Goal: Transaction & Acquisition: Purchase product/service

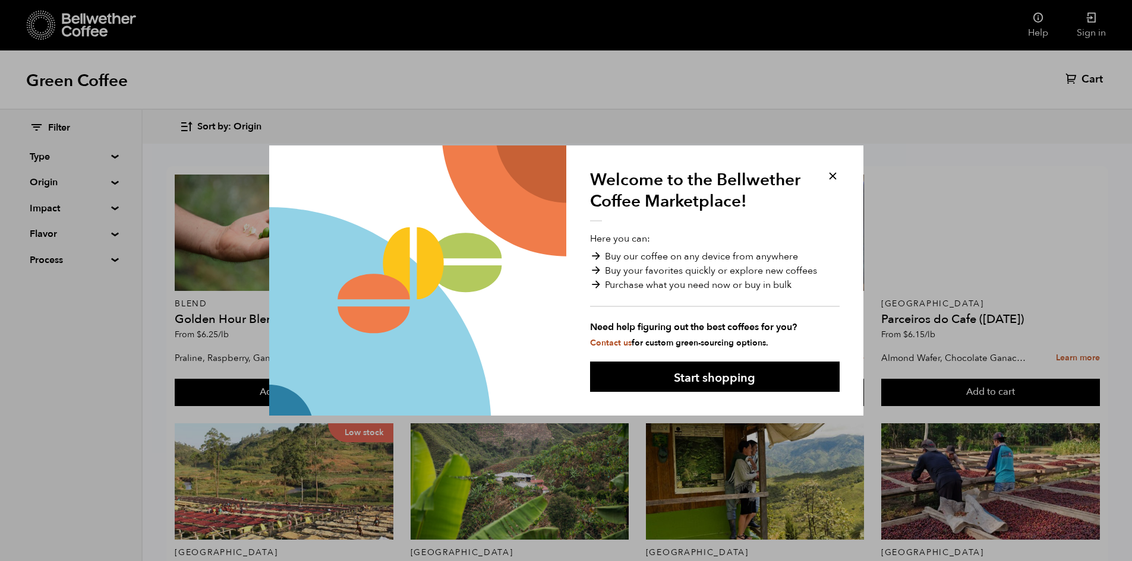
click at [834, 179] on button at bounding box center [833, 176] width 14 height 14
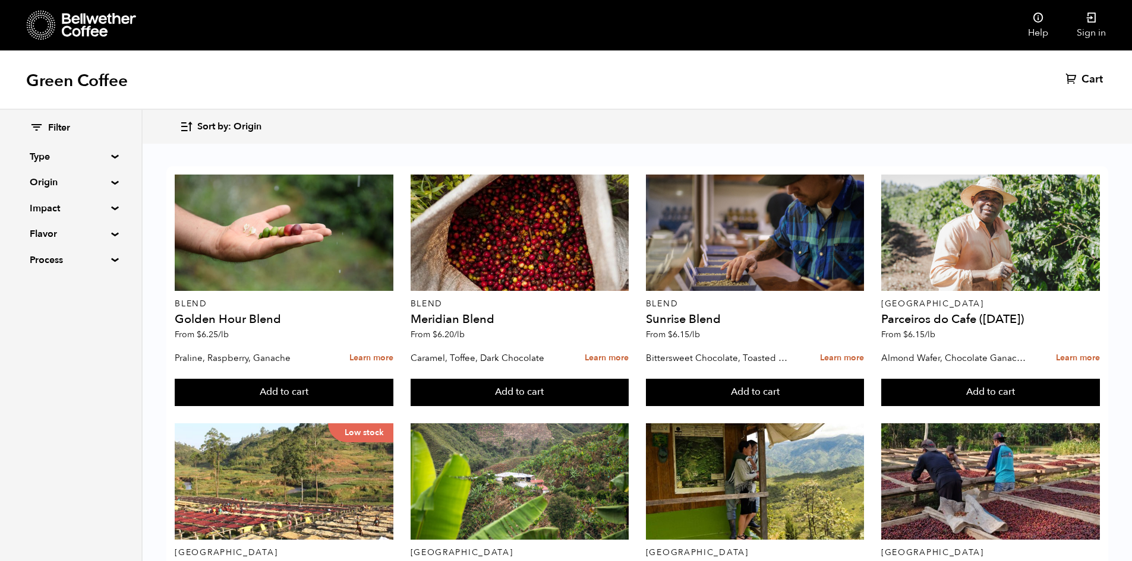
click at [110, 158] on summary "Type" at bounding box center [71, 157] width 82 height 14
click at [112, 158] on summary "Type" at bounding box center [71, 157] width 83 height 14
click at [108, 184] on summary "Origin" at bounding box center [71, 182] width 82 height 14
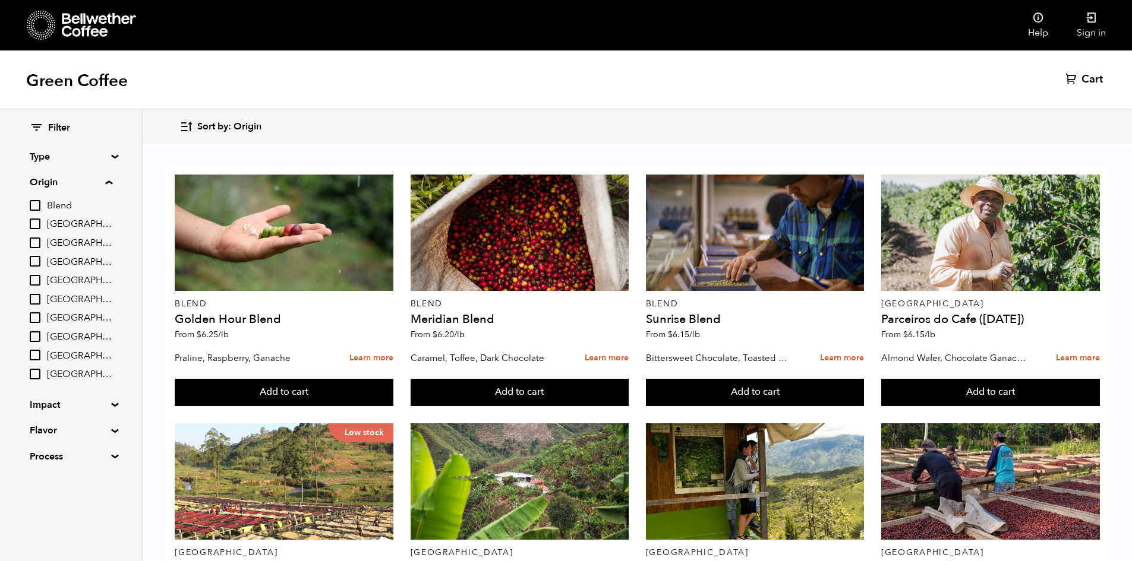
click at [38, 224] on input "[GEOGRAPHIC_DATA]" at bounding box center [35, 224] width 11 height 11
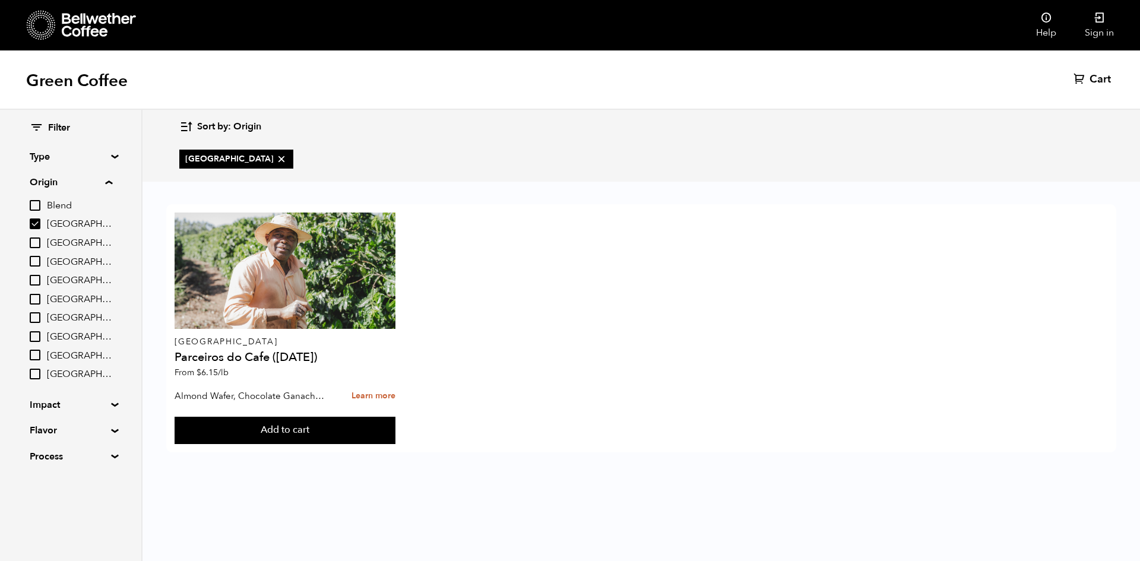
click at [38, 224] on input "[GEOGRAPHIC_DATA]" at bounding box center [35, 224] width 11 height 11
checkbox input "false"
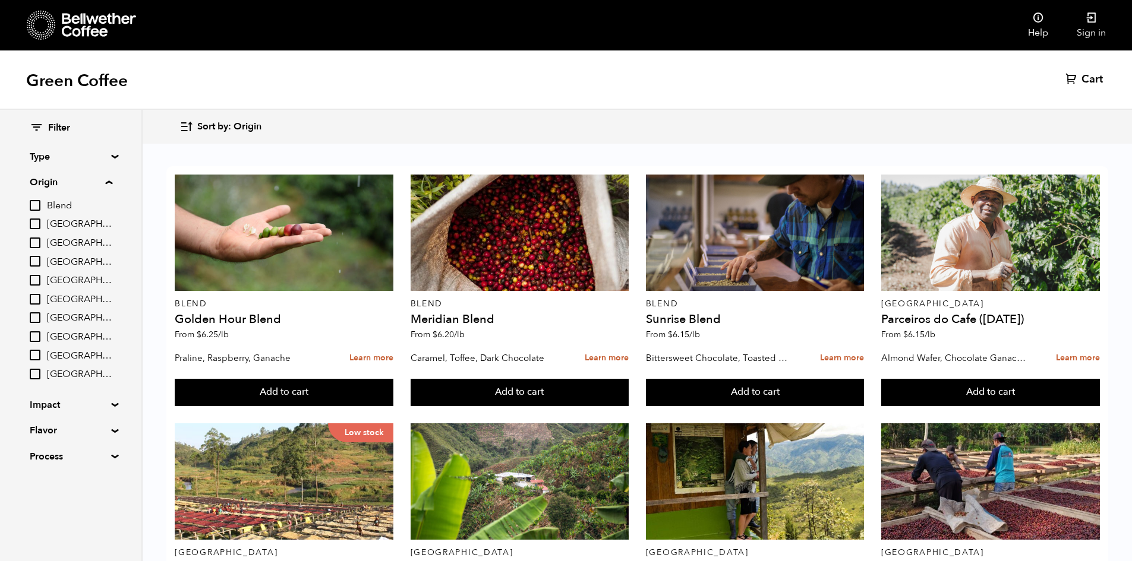
click at [37, 261] on input "[GEOGRAPHIC_DATA]" at bounding box center [35, 261] width 11 height 11
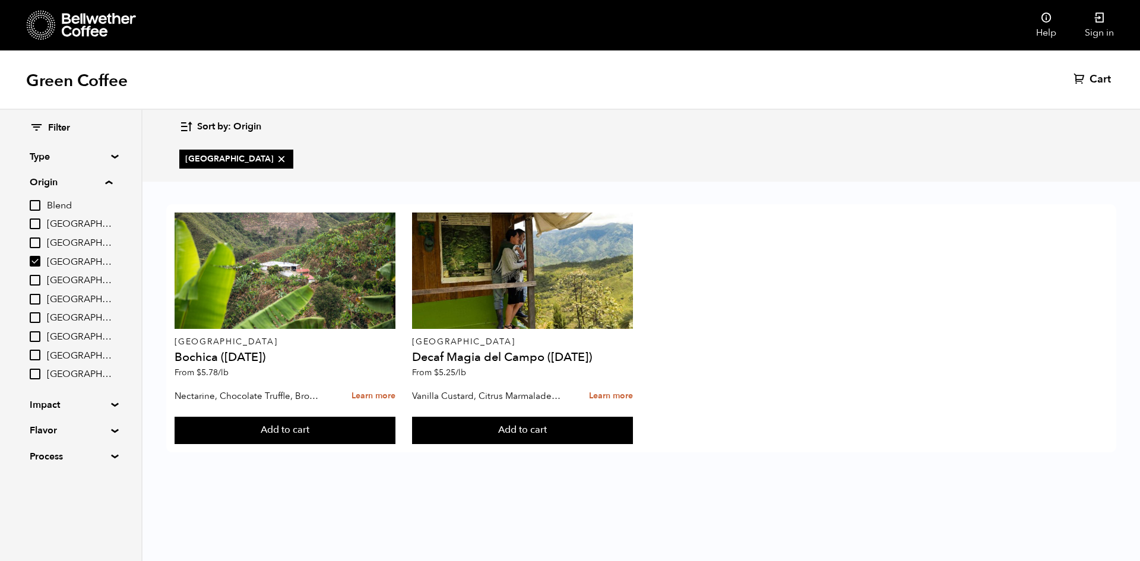
click at [37, 261] on input "[GEOGRAPHIC_DATA]" at bounding box center [35, 261] width 11 height 11
checkbox input "false"
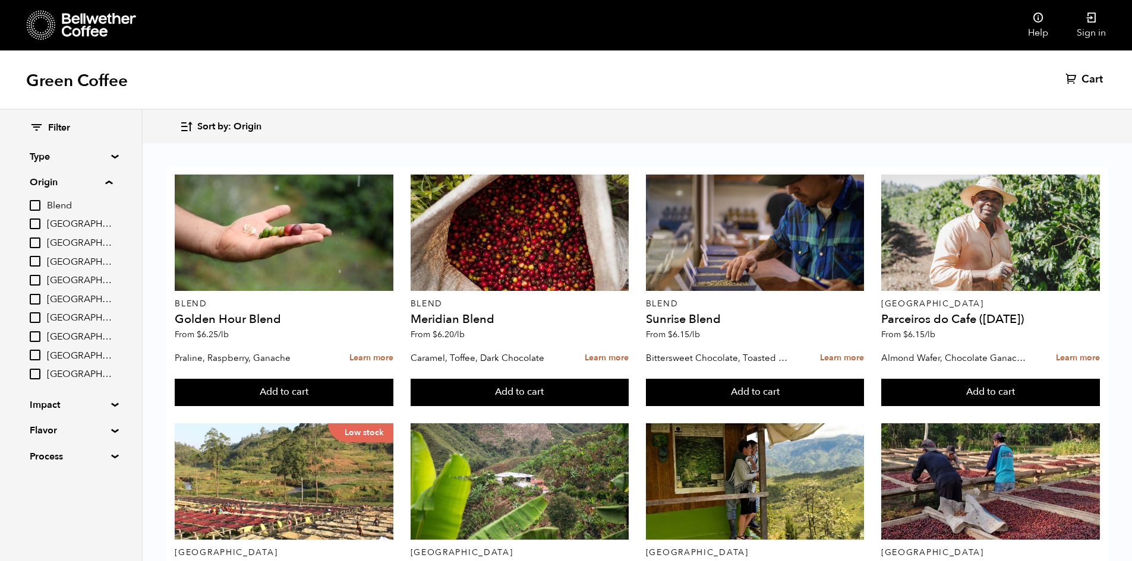
click at [107, 409] on summary "Impact" at bounding box center [71, 405] width 82 height 14
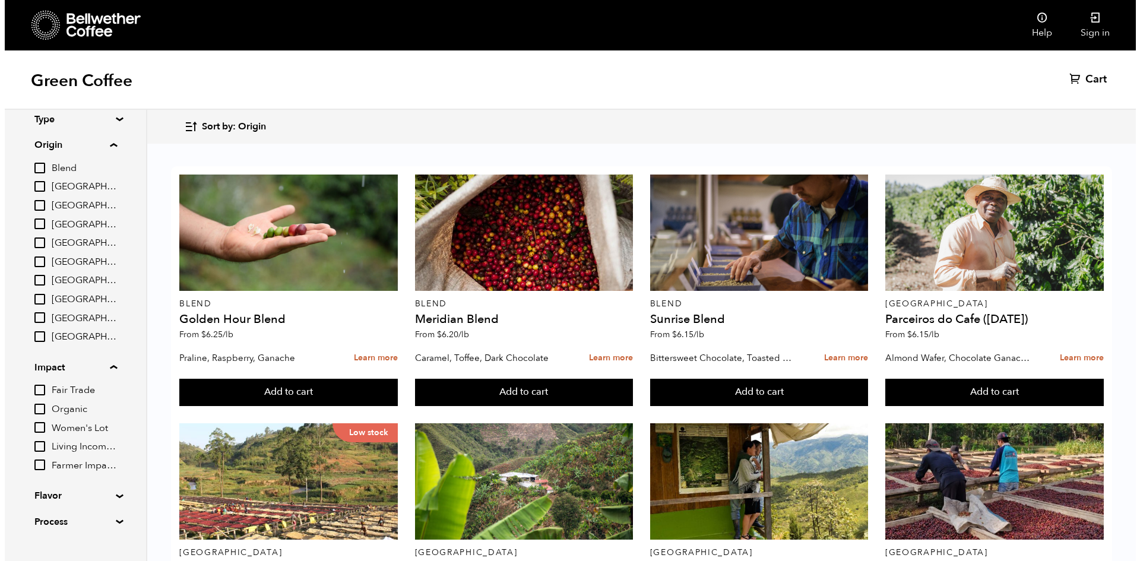
scroll to position [58, 0]
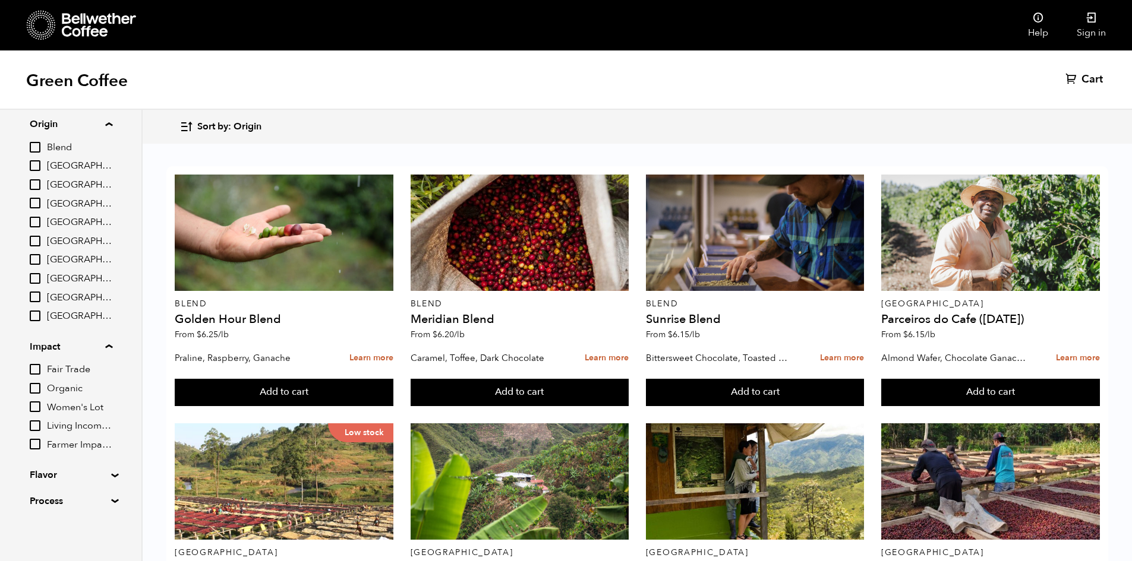
click at [39, 409] on input "Women's Lot" at bounding box center [35, 407] width 11 height 11
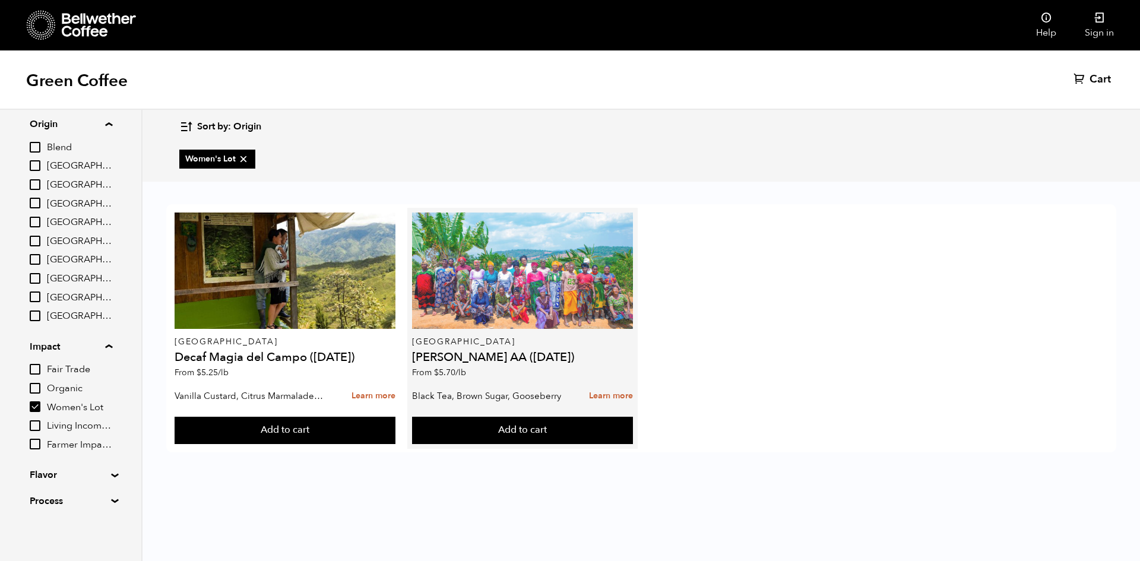
click at [480, 301] on div at bounding box center [522, 271] width 220 height 116
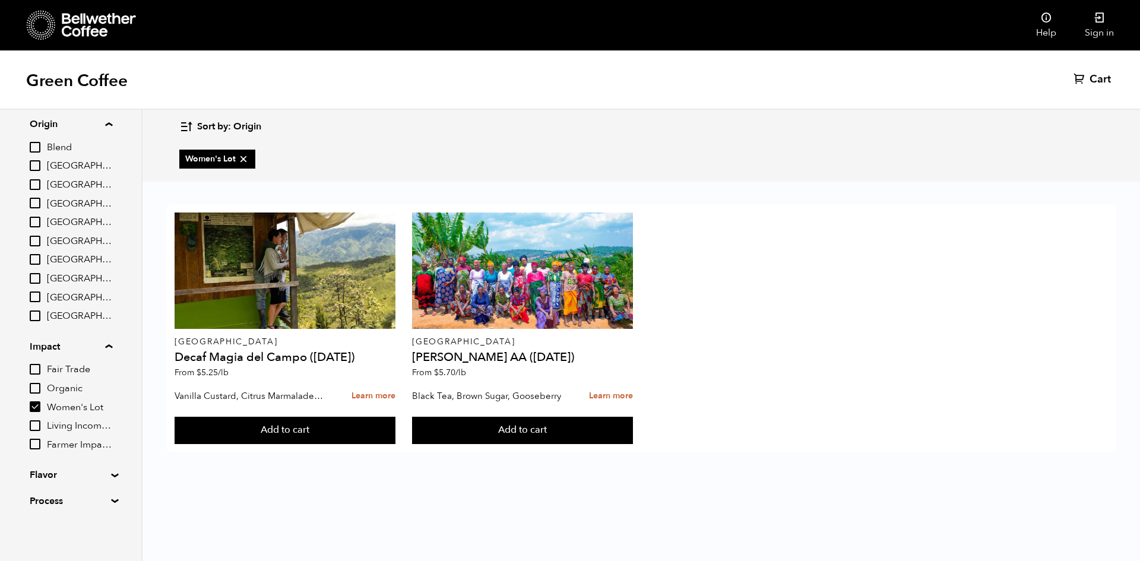
click at [32, 412] on input "Women's Lot" at bounding box center [35, 407] width 11 height 11
checkbox input "false"
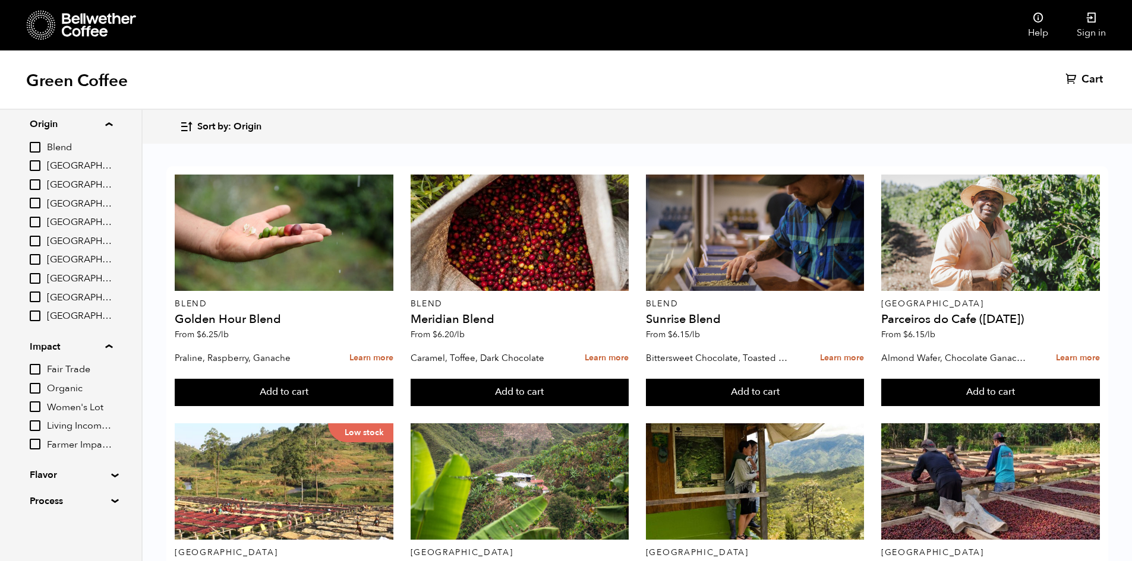
click at [30, 367] on input "Fair Trade" at bounding box center [35, 369] width 11 height 11
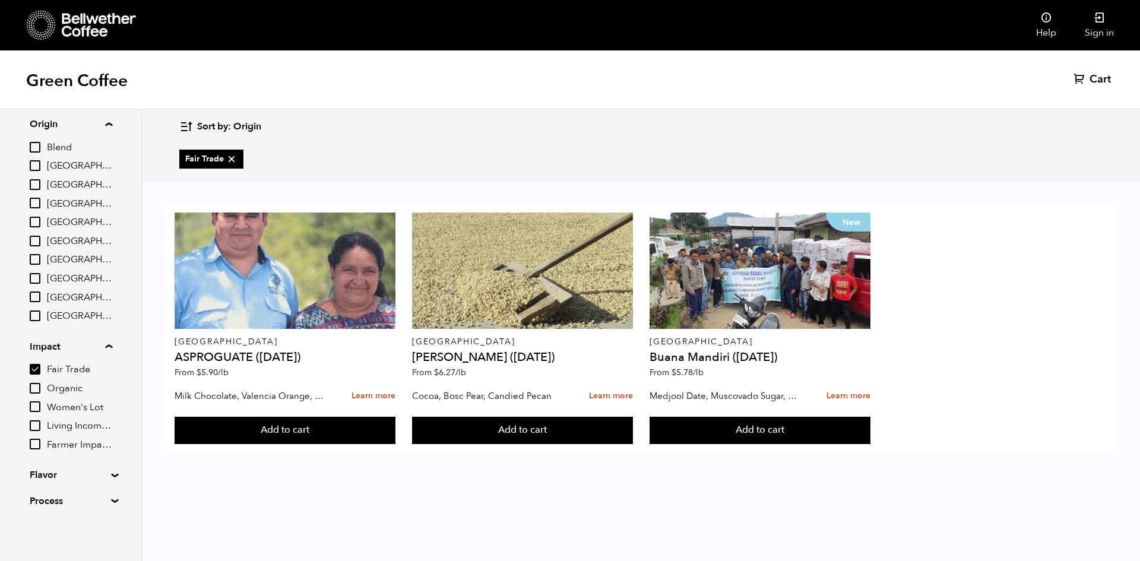
click at [31, 367] on input "Fair Trade" at bounding box center [35, 369] width 11 height 11
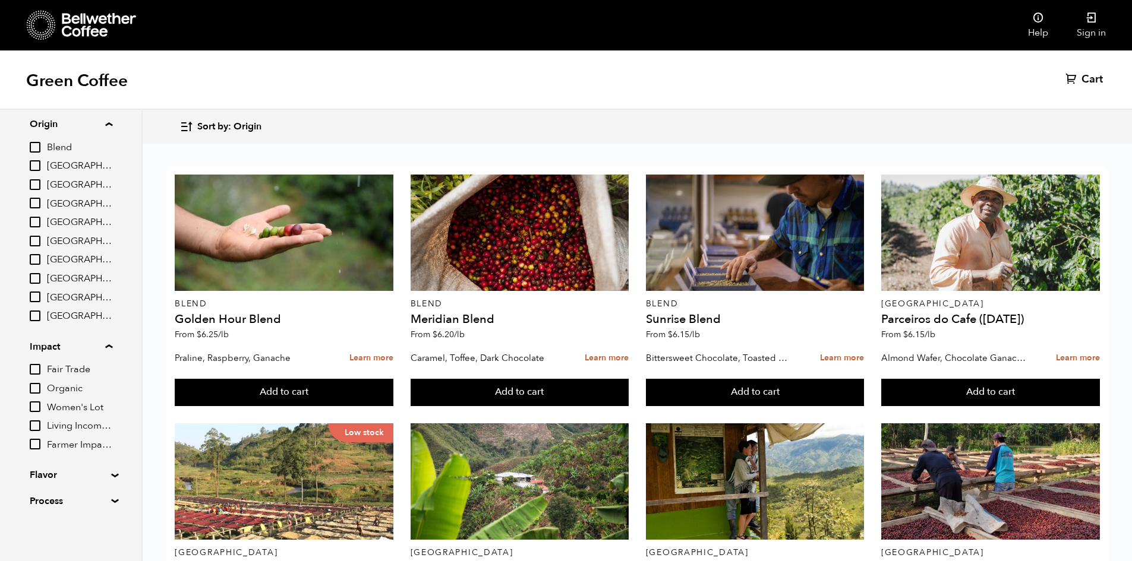
click at [34, 370] on input "Fair Trade" at bounding box center [35, 369] width 11 height 11
checkbox input "true"
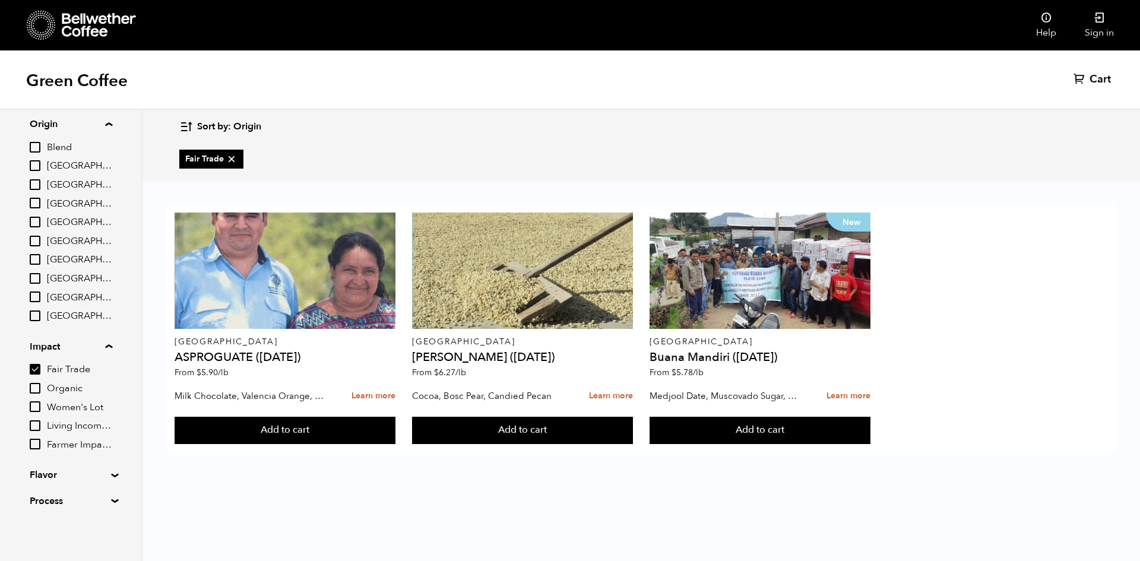
click at [40, 469] on summary "Flavor" at bounding box center [71, 475] width 82 height 14
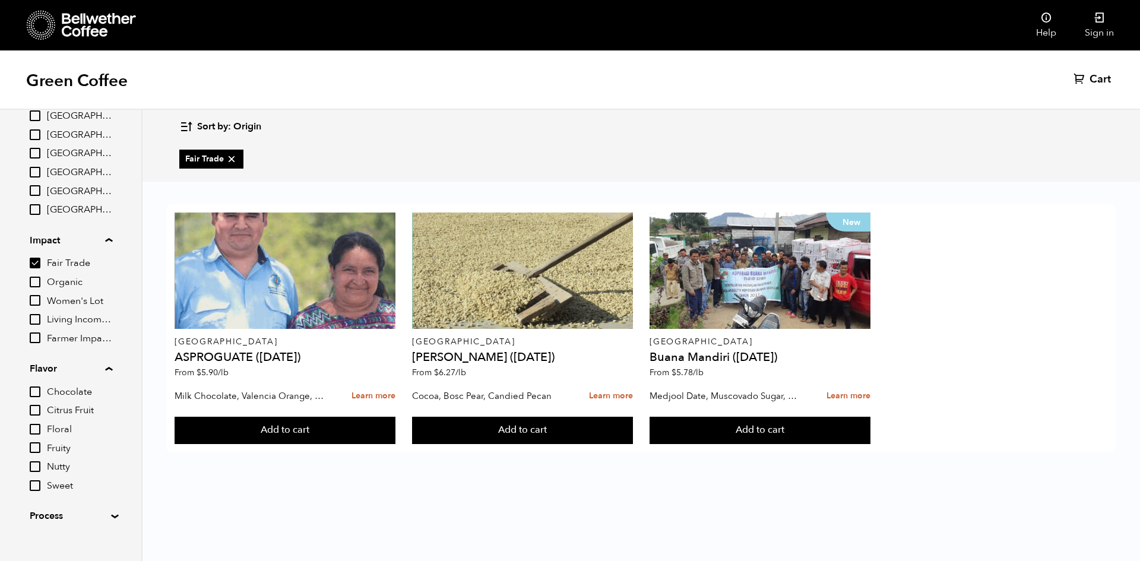
scroll to position [180, 0]
click at [108, 351] on summary "Flavor" at bounding box center [71, 353] width 83 height 14
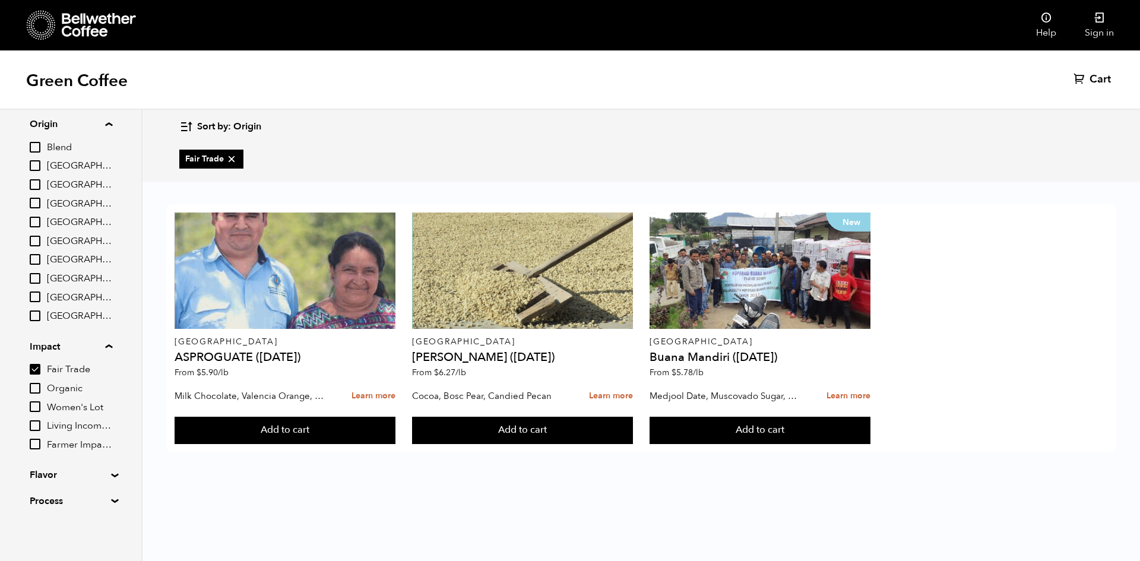
scroll to position [0, 0]
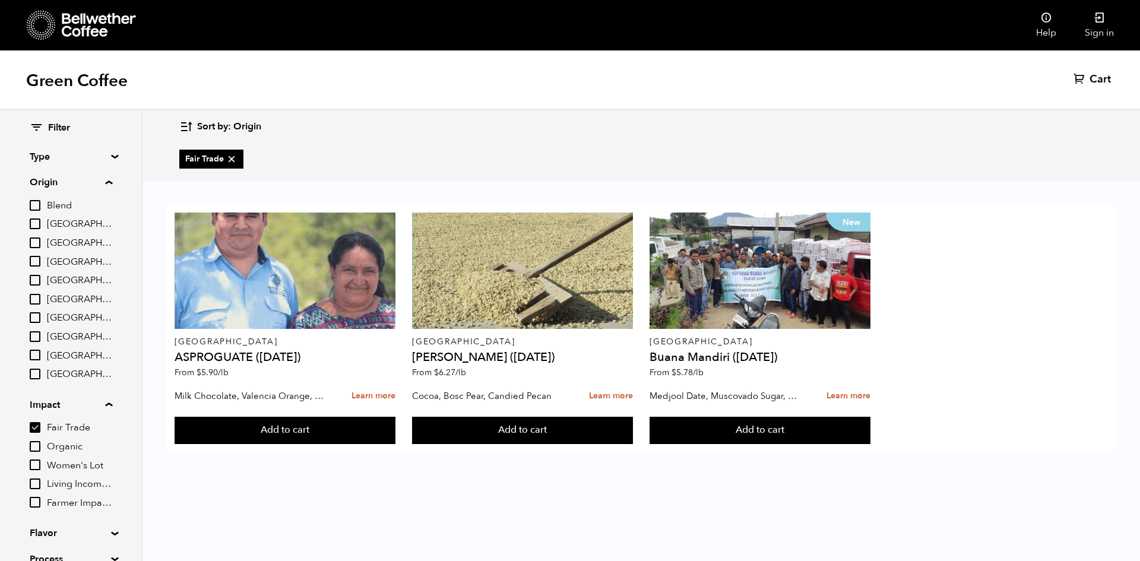
click at [110, 181] on summary "Origin" at bounding box center [71, 182] width 83 height 14
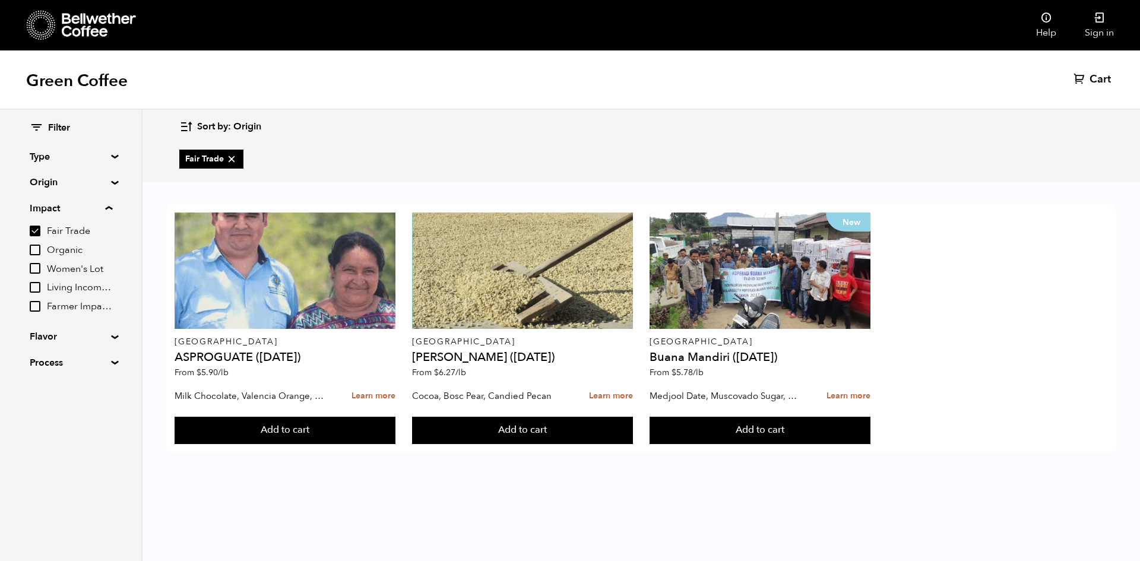
click at [109, 208] on summary "Impact" at bounding box center [71, 208] width 83 height 14
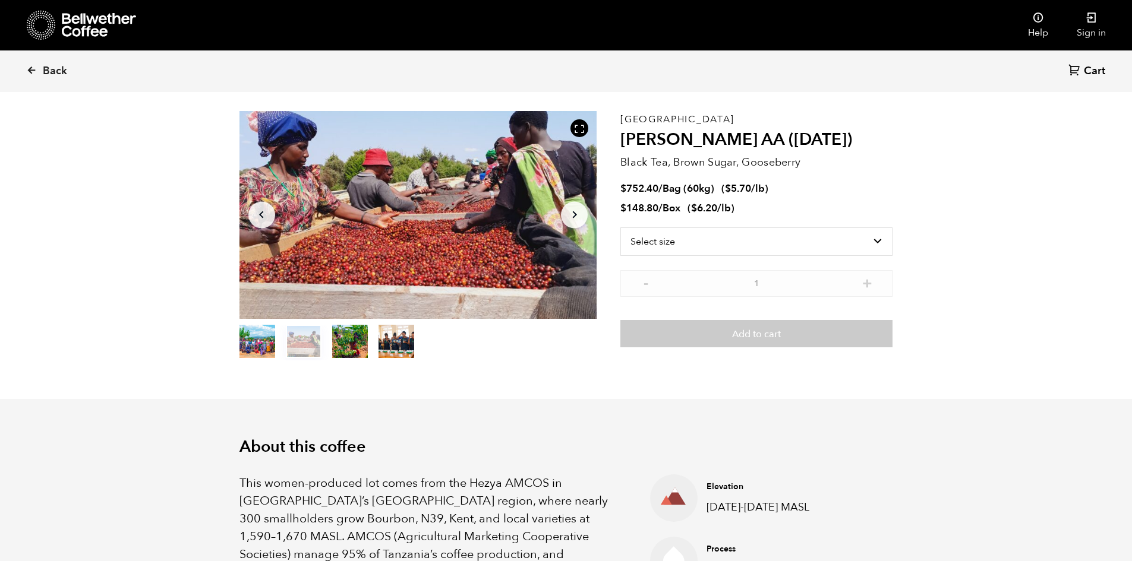
scroll to position [119, 0]
